Goal: Task Accomplishment & Management: Manage account settings

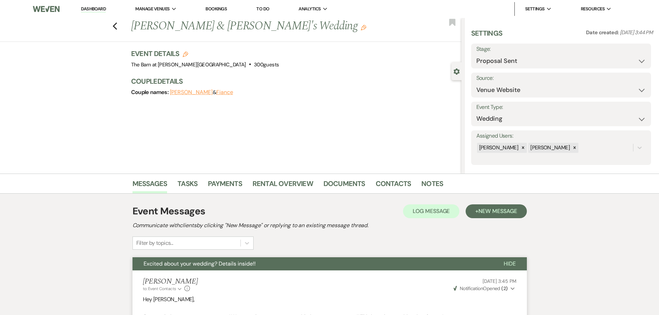
select select "6"
select select "5"
click at [84, 10] on link "Dashboard" at bounding box center [93, 9] width 25 height 7
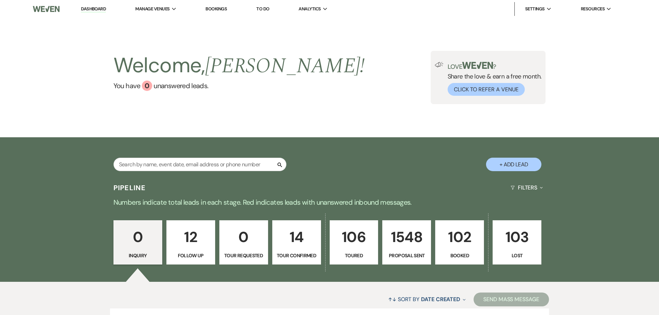
click at [455, 248] on p "102" at bounding box center [459, 236] width 40 height 23
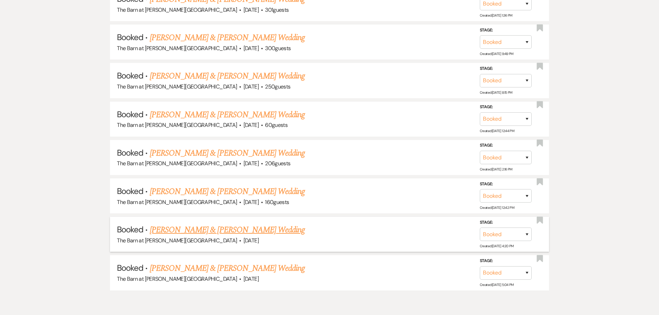
scroll to position [4047, 0]
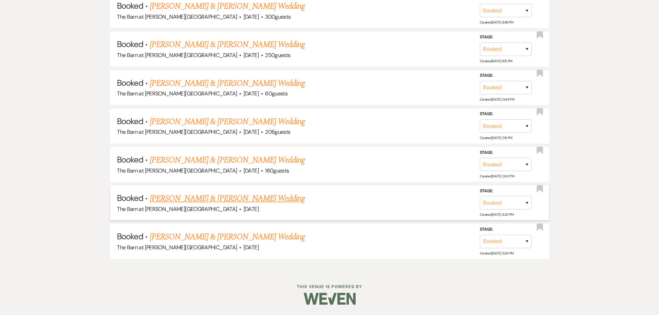
click at [200, 199] on link "[PERSON_NAME] & [PERSON_NAME] Wedding" at bounding box center [227, 198] width 155 height 12
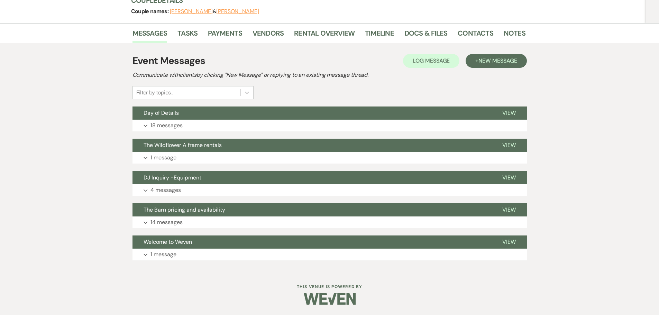
scroll to position [91, 0]
click at [317, 35] on link "Rental Overview" at bounding box center [324, 35] width 60 height 15
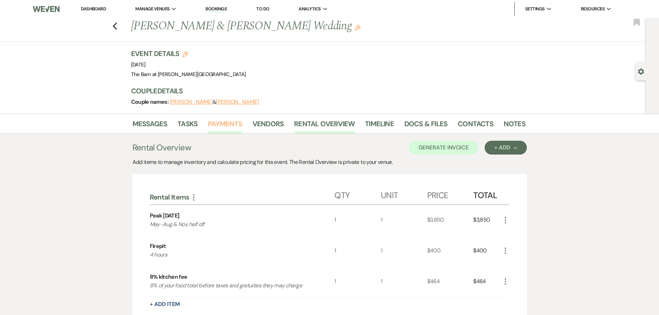
click at [227, 127] on link "Payments" at bounding box center [225, 125] width 34 height 15
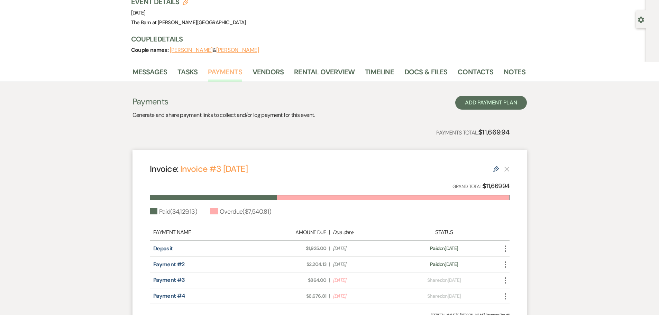
scroll to position [124, 0]
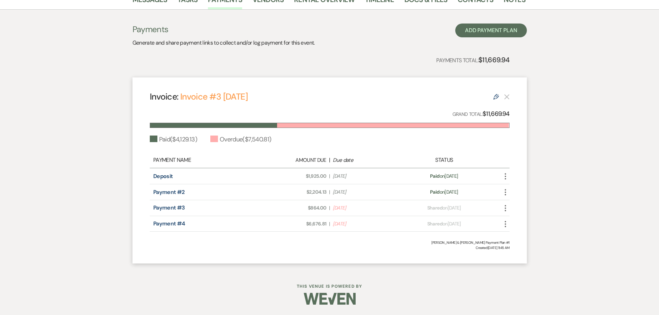
click at [504, 206] on icon "More" at bounding box center [505, 208] width 8 height 8
click at [517, 246] on button "Check [PERSON_NAME] [PERSON_NAME] as Paid" at bounding box center [536, 245] width 70 height 12
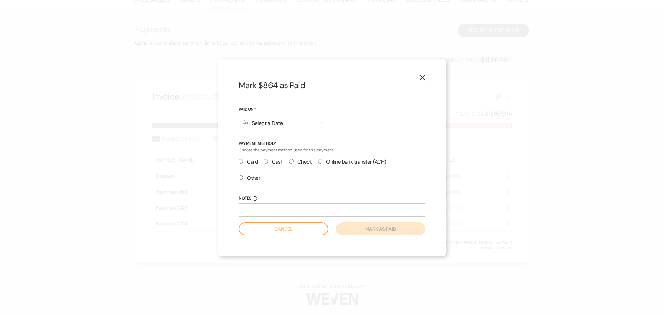
click at [278, 119] on div "Calendar Select a Date Expand" at bounding box center [283, 122] width 89 height 15
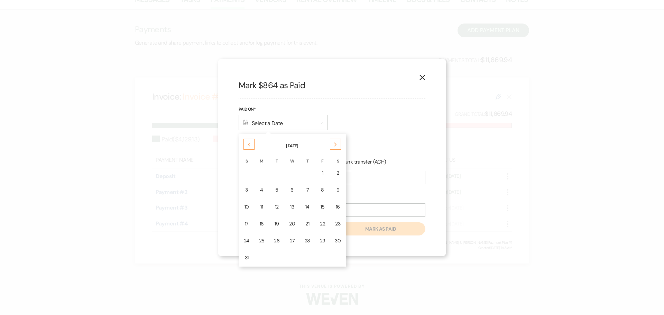
click at [278, 123] on div "Calendar Select a Date Collapse" at bounding box center [283, 122] width 89 height 15
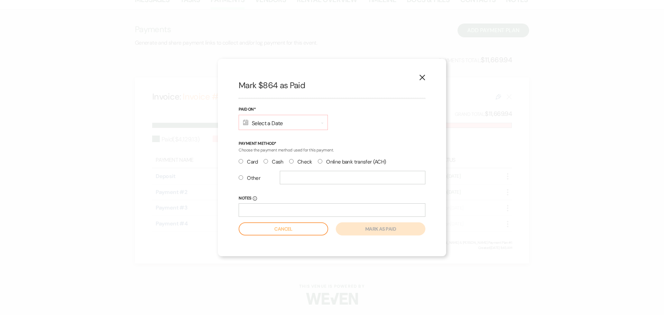
click at [280, 124] on div "Calendar Select a Date Expand" at bounding box center [283, 122] width 89 height 15
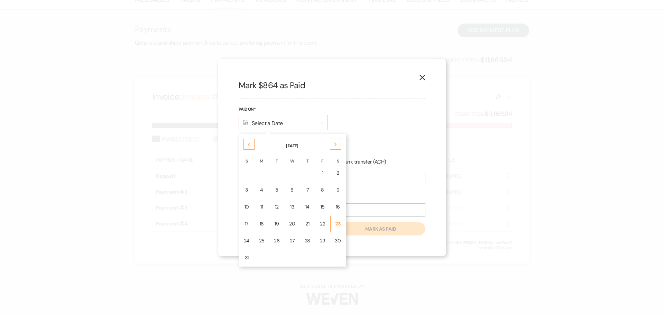
click at [335, 220] on div "23" at bounding box center [338, 223] width 6 height 7
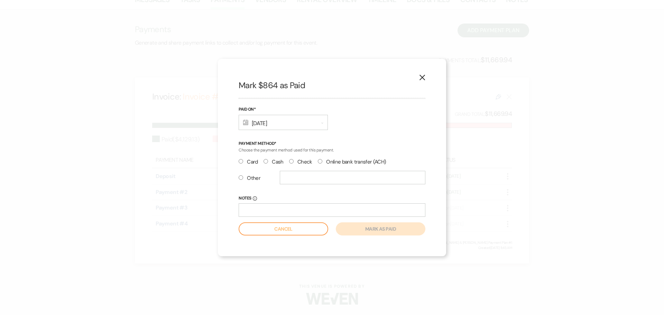
click at [290, 162] on input "Check" at bounding box center [291, 161] width 4 height 4
radio input "true"
click at [362, 230] on button "Mark as paid" at bounding box center [381, 228] width 90 height 13
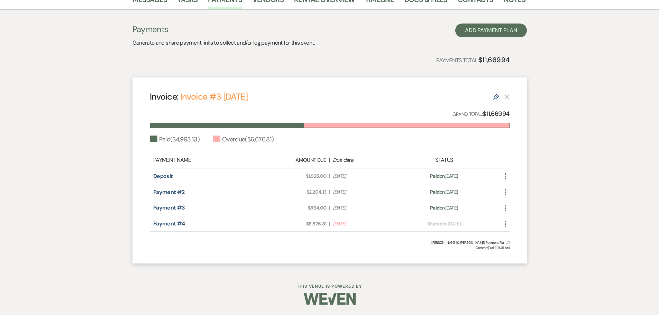
click at [504, 223] on icon "More" at bounding box center [505, 224] width 8 height 8
click at [515, 260] on button "Check [PERSON_NAME] [PERSON_NAME] as Paid" at bounding box center [536, 261] width 70 height 12
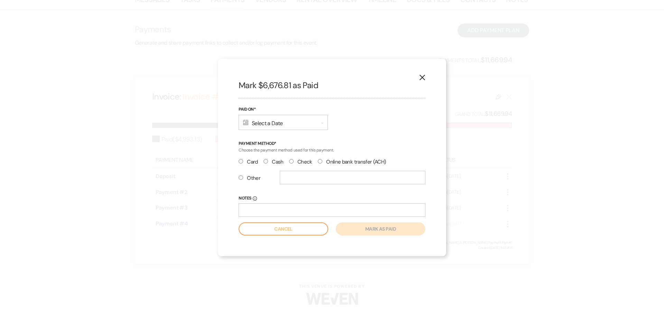
click at [279, 126] on div "Calendar Select a Date Expand" at bounding box center [283, 122] width 89 height 15
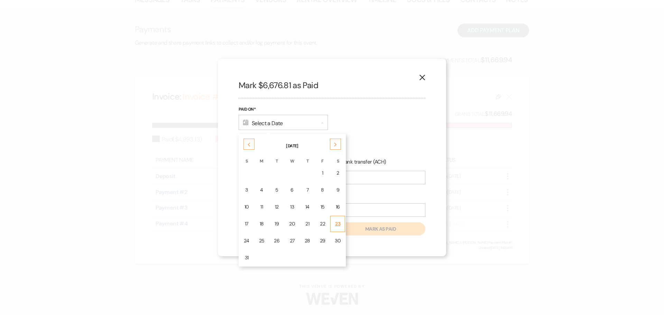
click at [338, 223] on div "23" at bounding box center [338, 223] width 6 height 7
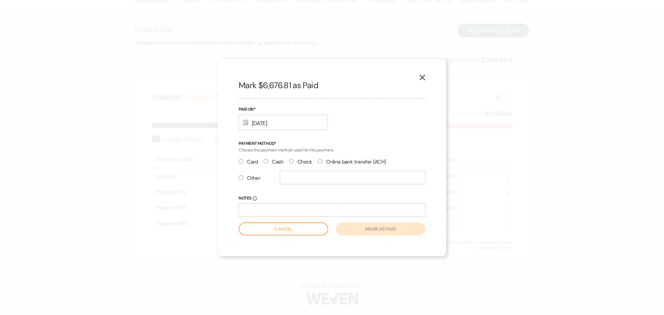
click at [295, 160] on label "Check" at bounding box center [300, 161] width 23 height 9
click at [293, 160] on input "Check" at bounding box center [291, 161] width 4 height 4
radio input "true"
click at [360, 223] on button "Mark as paid" at bounding box center [381, 228] width 90 height 13
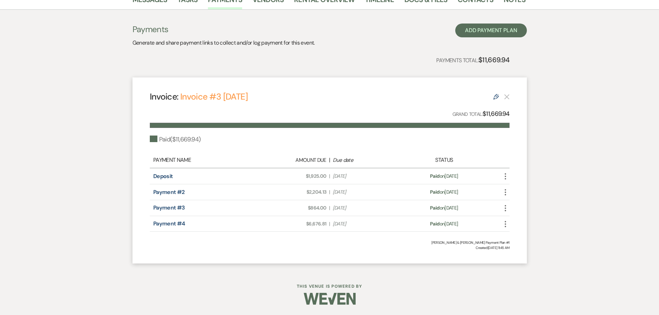
scroll to position [0, 0]
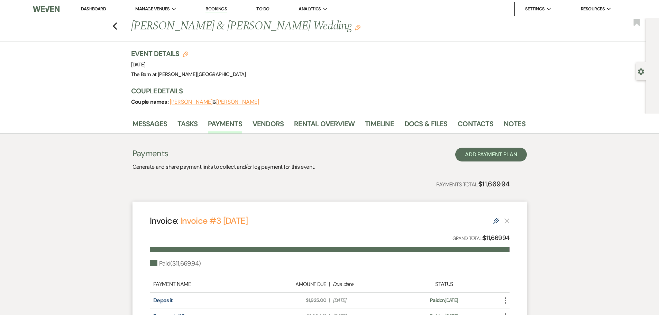
click at [99, 12] on li "Dashboard" at bounding box center [93, 9] width 32 height 14
click at [100, 10] on link "Dashboard" at bounding box center [93, 9] width 25 height 6
